Goal: Find specific page/section

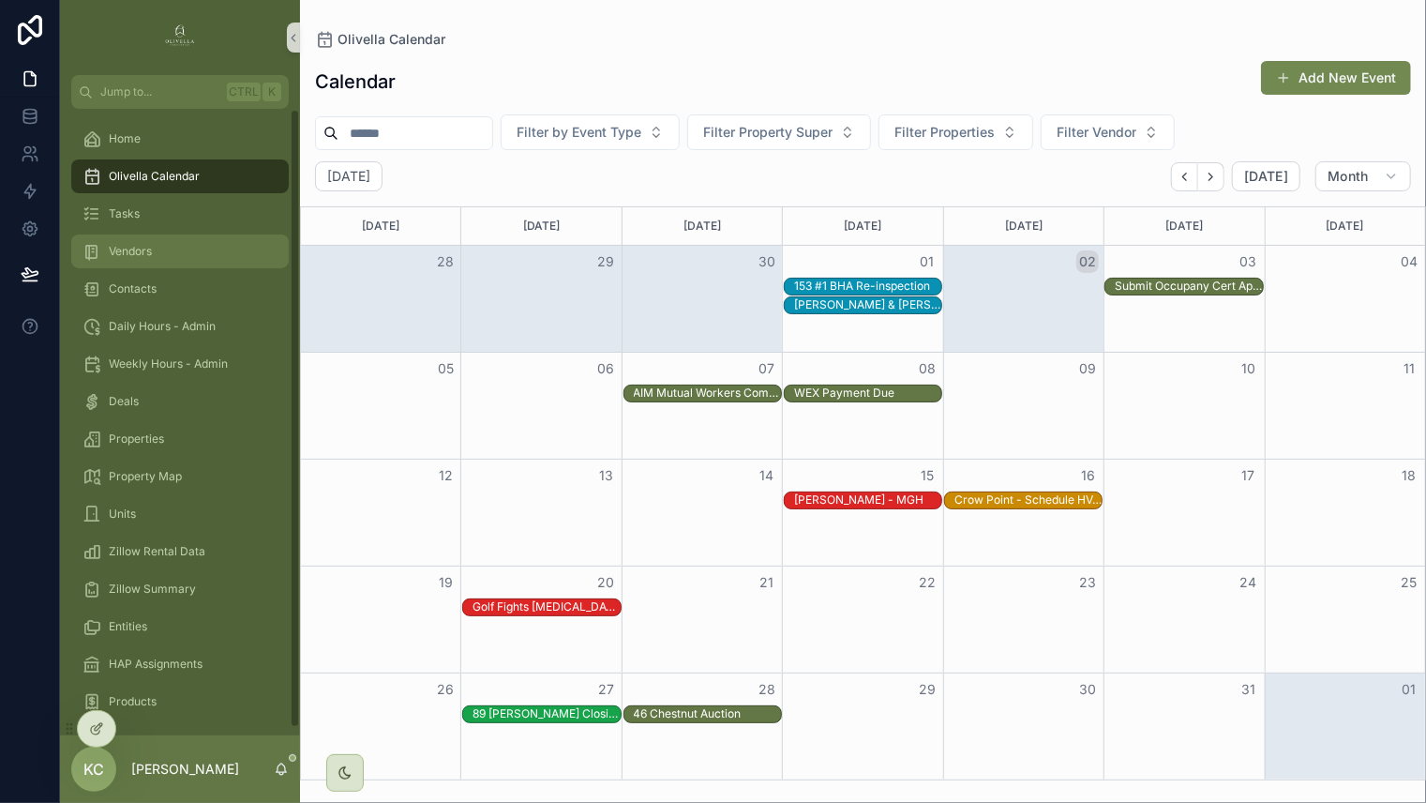
click at [176, 256] on div "Vendors" at bounding box center [180, 251] width 195 height 30
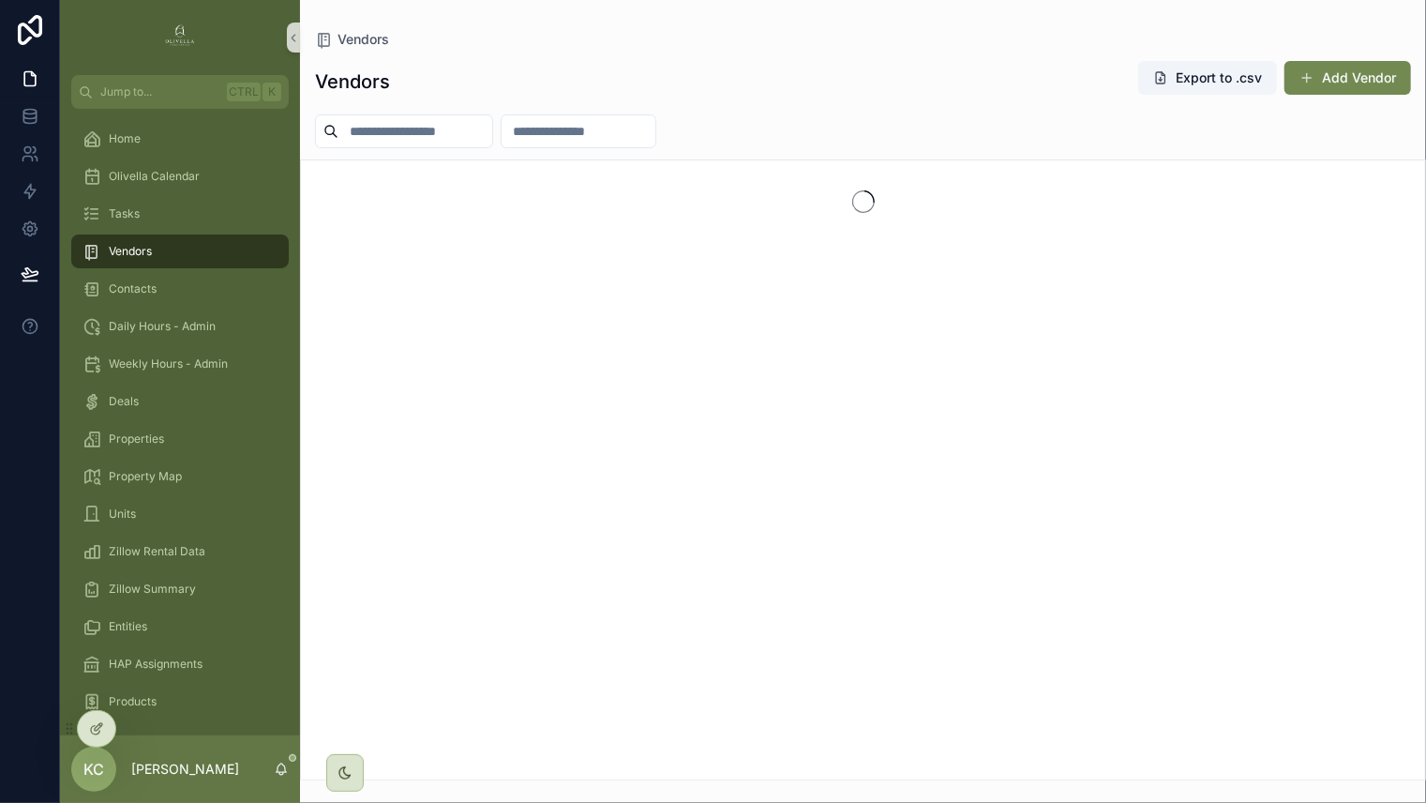
click at [481, 69] on div "Vendors Export to .csv Add Vendor" at bounding box center [863, 81] width 1096 height 43
click at [450, 118] on div "Vendors Export to .csv Add Vendor" at bounding box center [863, 414] width 1126 height 731
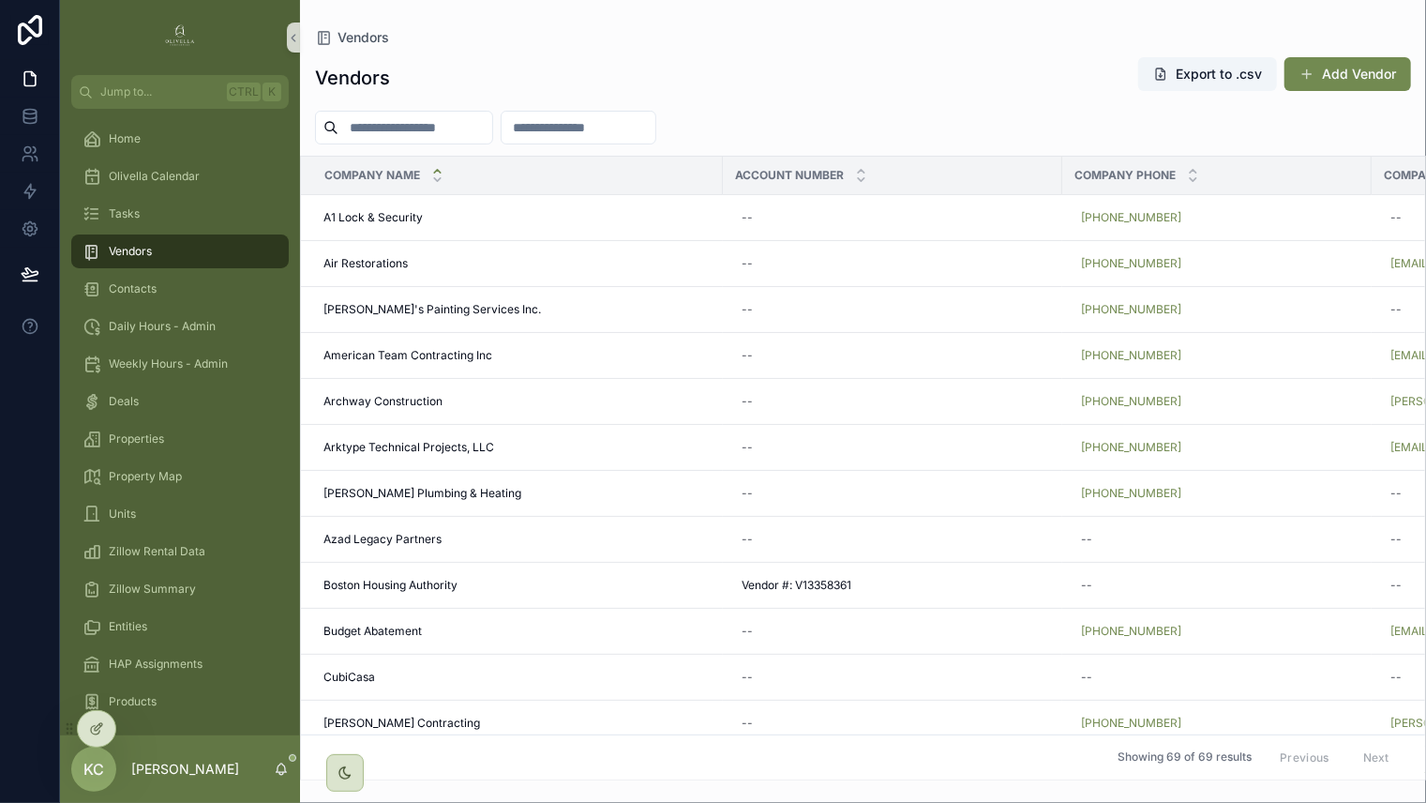
click at [450, 118] on input "scrollable content" at bounding box center [416, 127] width 154 height 26
type input "*******"
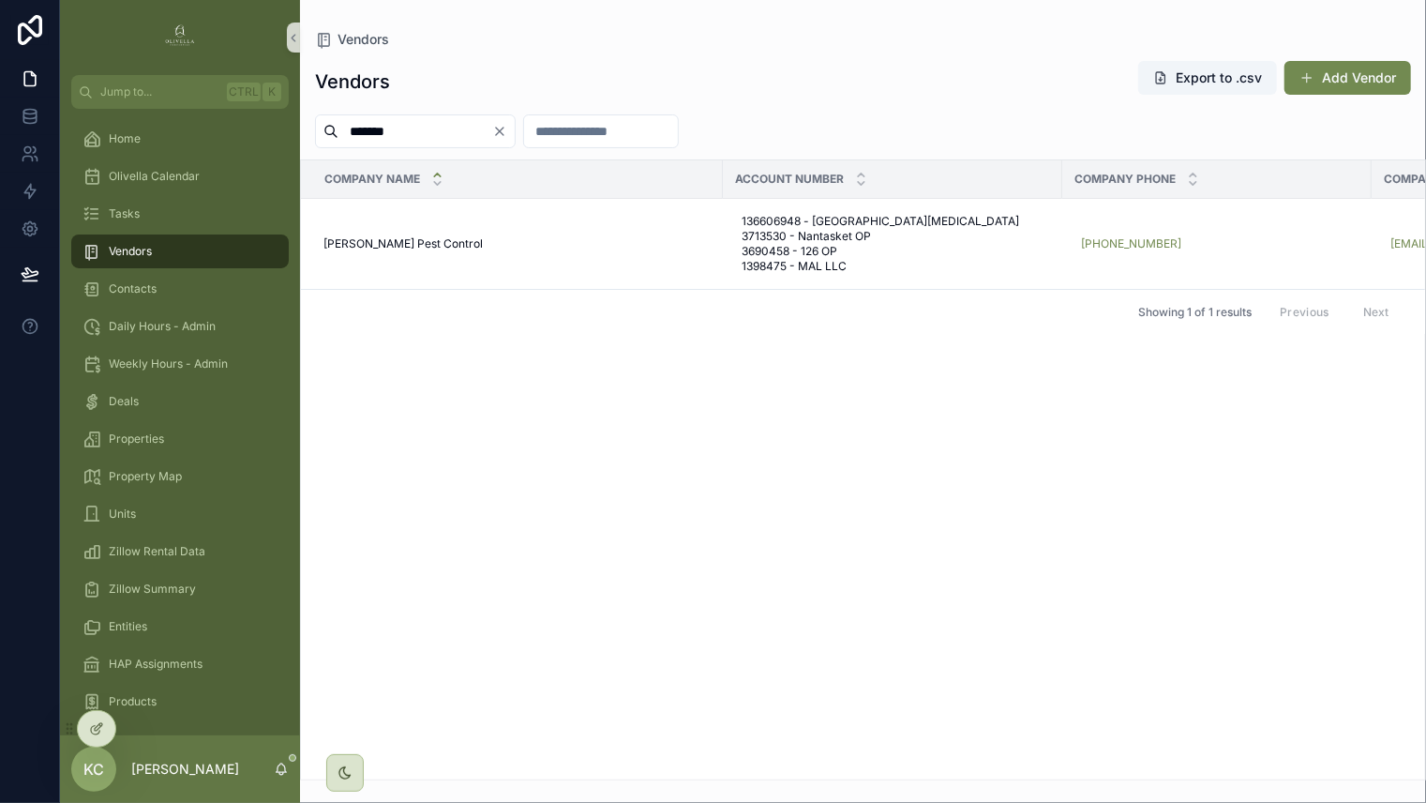
click at [504, 135] on icon "Clear" at bounding box center [500, 132] width 8 height 8
